Goal: Information Seeking & Learning: Learn about a topic

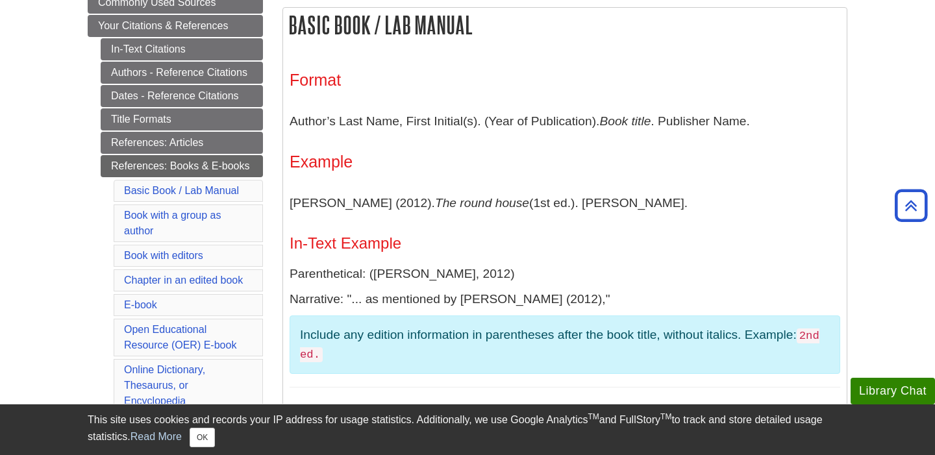
scroll to position [248, 0]
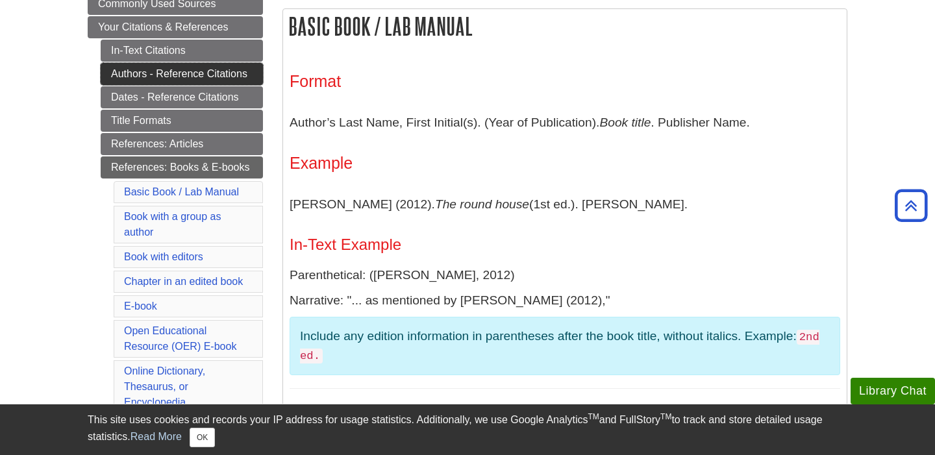
click at [178, 81] on link "Authors - Reference Citations" at bounding box center [182, 74] width 162 height 22
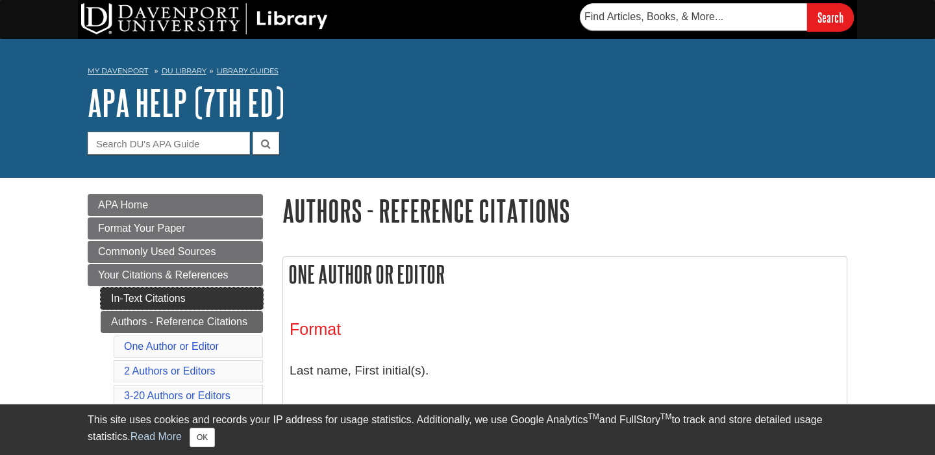
click at [167, 295] on link "In-Text Citations" at bounding box center [182, 299] width 162 height 22
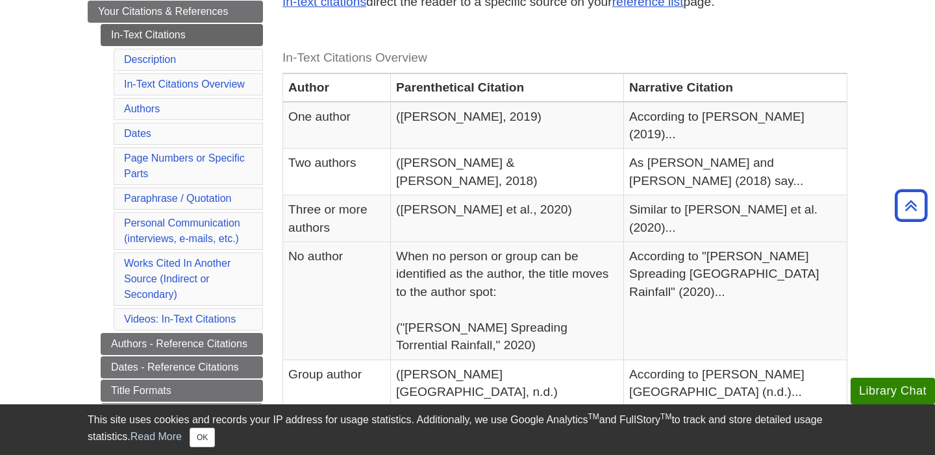
scroll to position [264, 0]
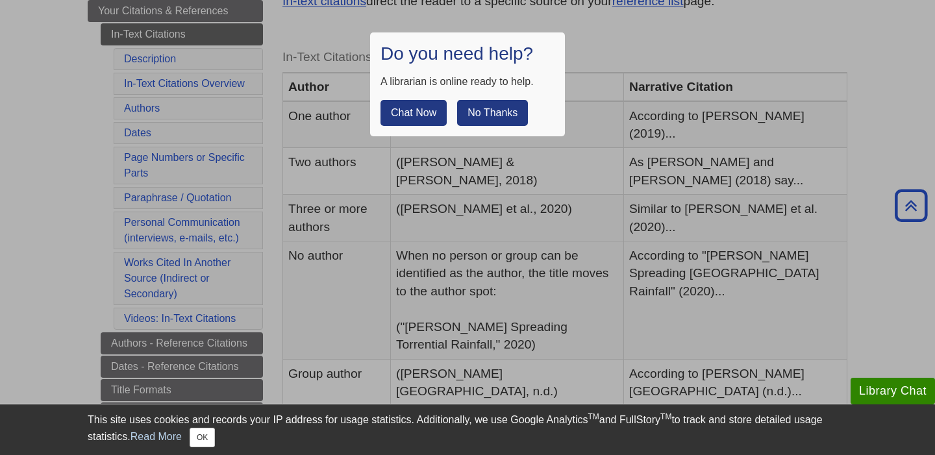
click at [595, 216] on div at bounding box center [467, 227] width 935 height 455
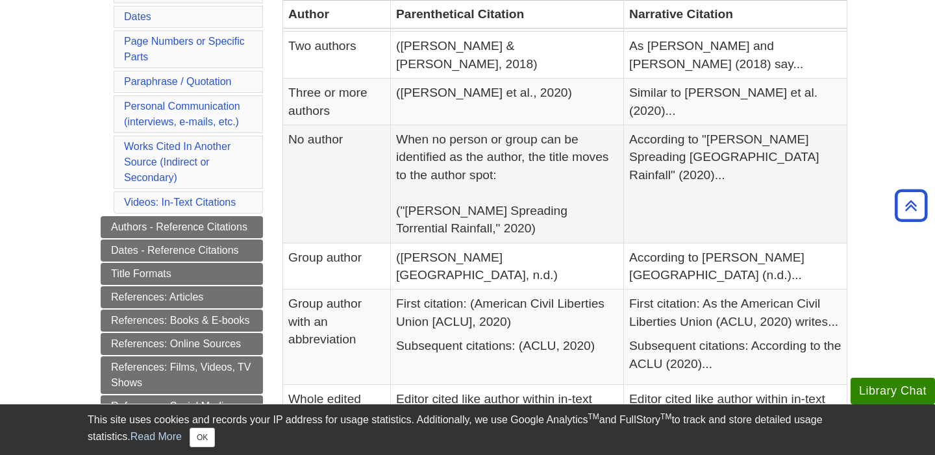
scroll to position [380, 0]
click at [237, 294] on link "References: Articles" at bounding box center [182, 298] width 162 height 22
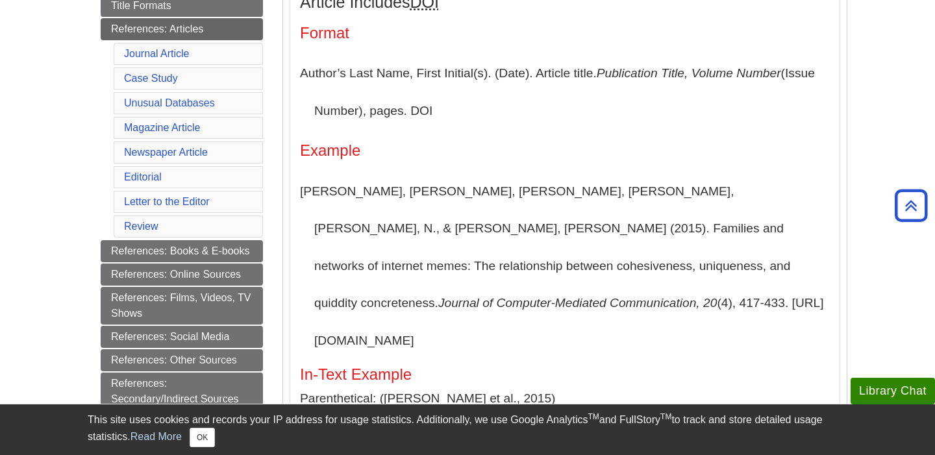
scroll to position [365, 0]
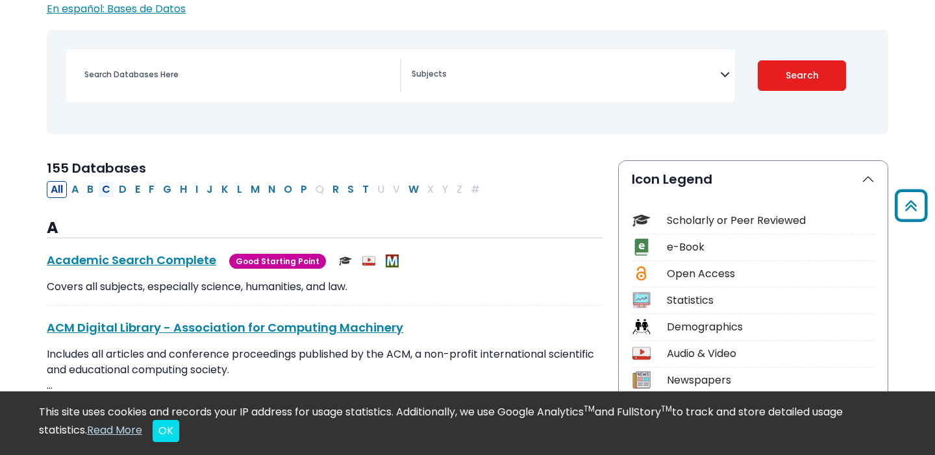
scroll to position [149, 0]
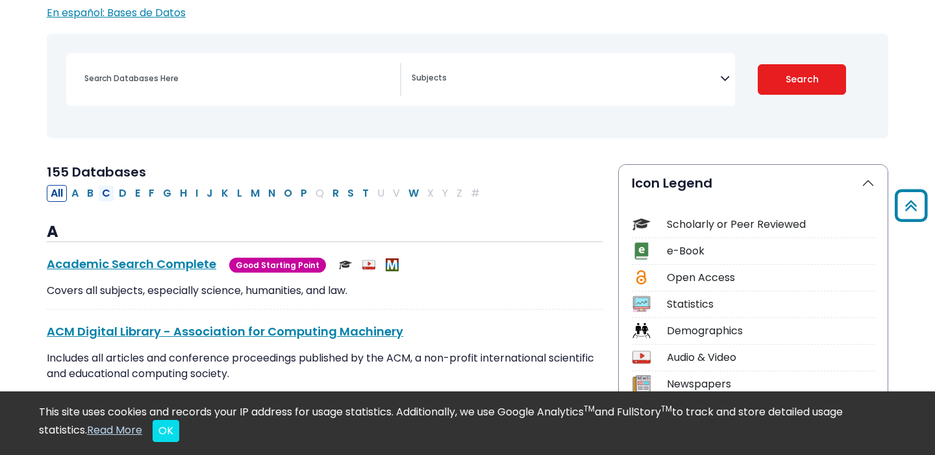
click at [108, 188] on button "C" at bounding box center [106, 193] width 16 height 17
select select "Database Subject Filter"
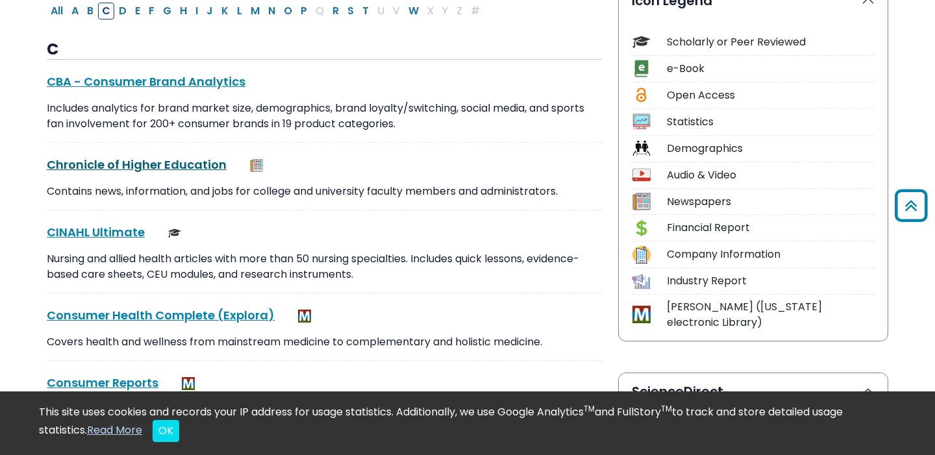
scroll to position [388, 0]
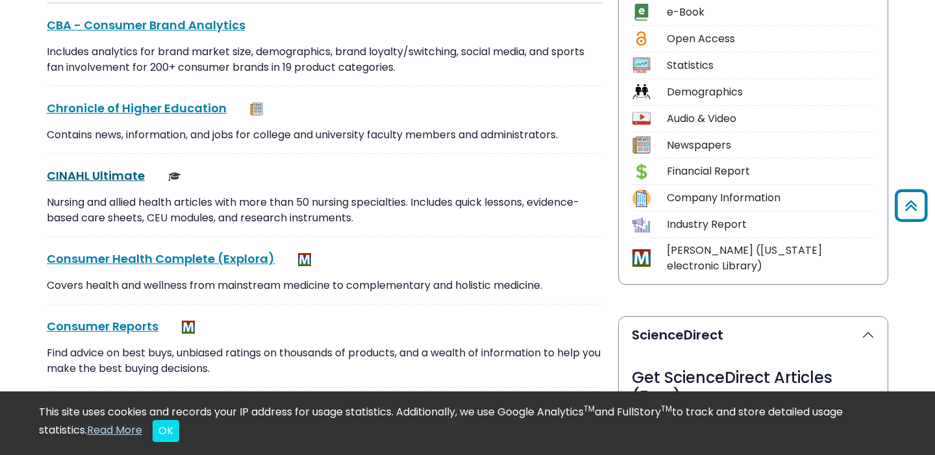
click at [81, 175] on link "CINAHL Ultimate This link opens in a new window" at bounding box center [96, 176] width 98 height 16
